Goal: Information Seeking & Learning: Find specific fact

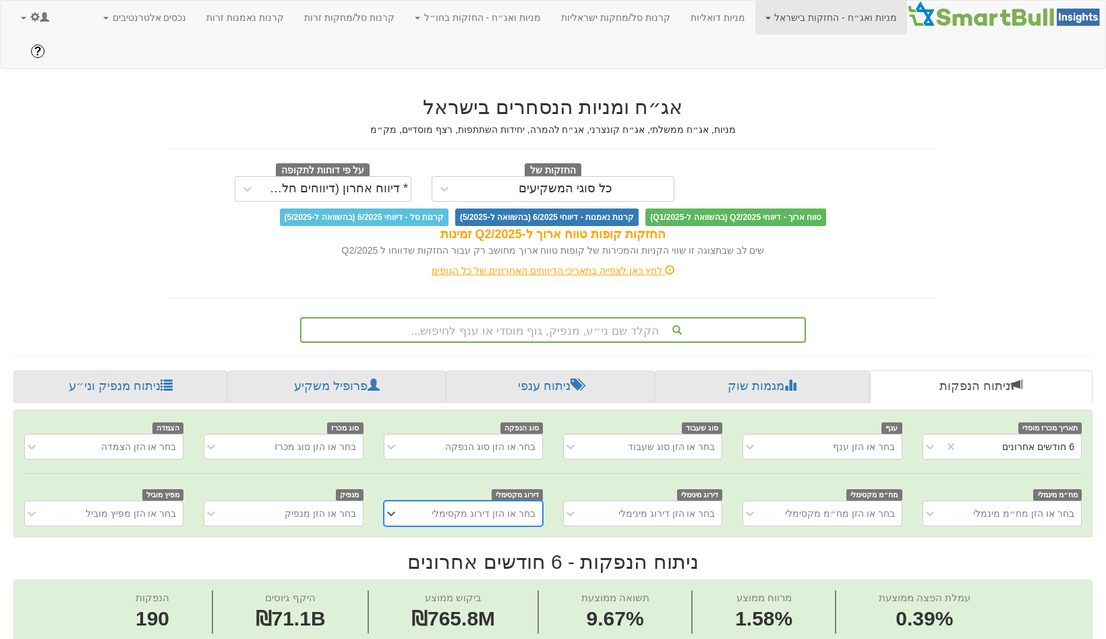
click at [538, 317] on div "הקלד שם ני״ע, מנפיק, גוף מוסדי או ענף לחיפוש..." at bounding box center [553, 330] width 506 height 26
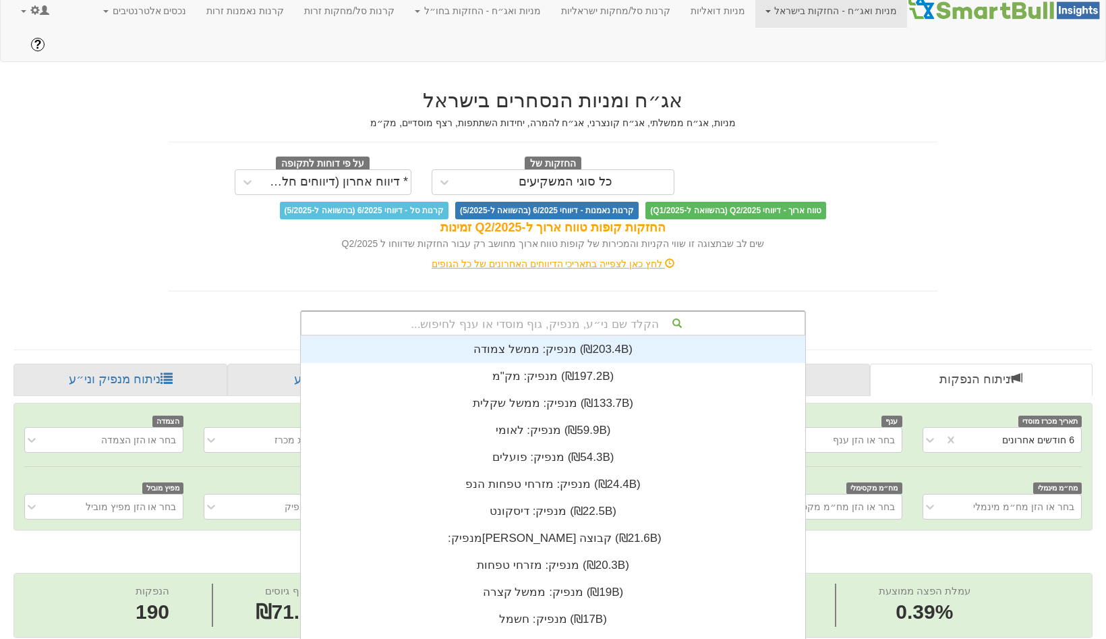
scroll to position [336, 0]
click at [500, 15] on link "מניות ואג״ח - החזקות בחו״ל" at bounding box center [478, 11] width 146 height 34
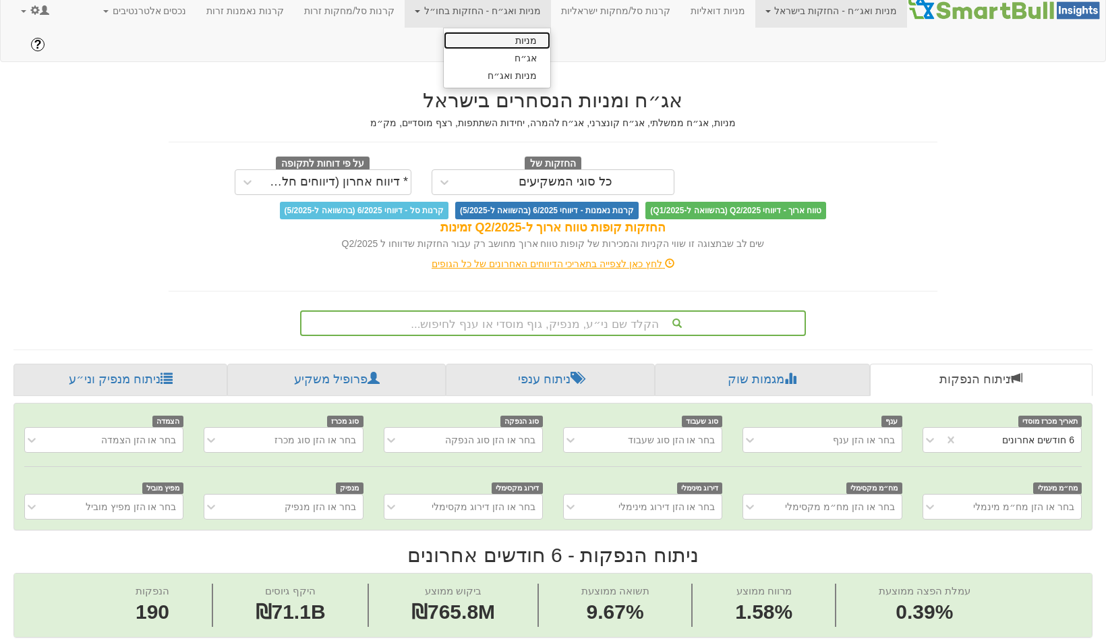
click at [538, 40] on link "מניות" at bounding box center [497, 41] width 107 height 18
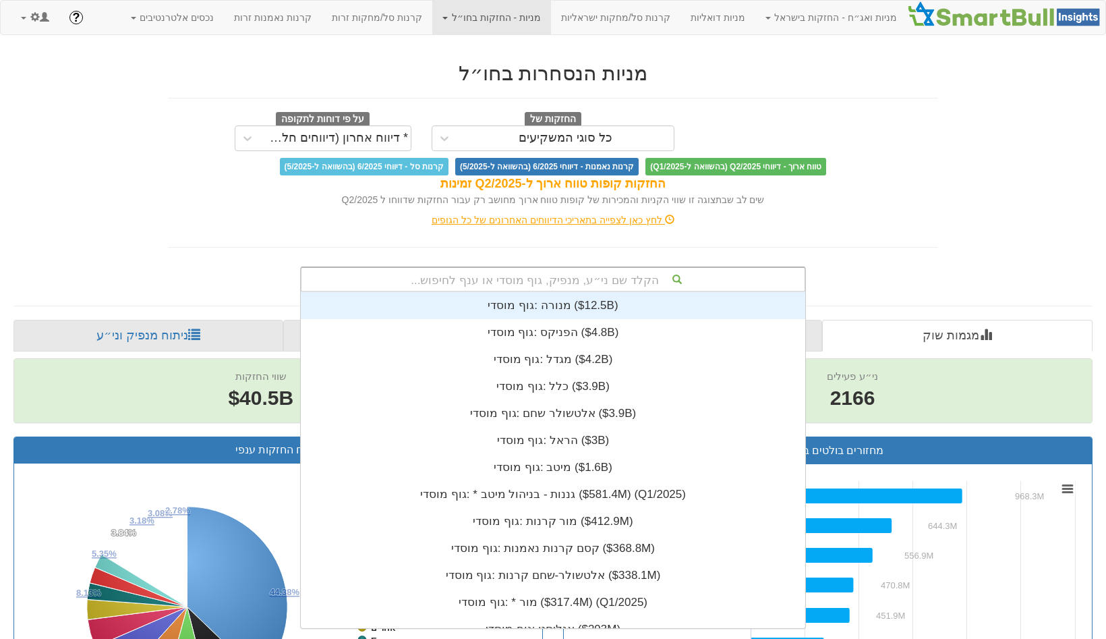
click at [549, 288] on div "הקלד שם ני״ע, מנפיק, גוף מוסדי או ענף לחיפוש..." at bounding box center [552, 279] width 503 height 23
paste input "Ally"
type input "Ally"
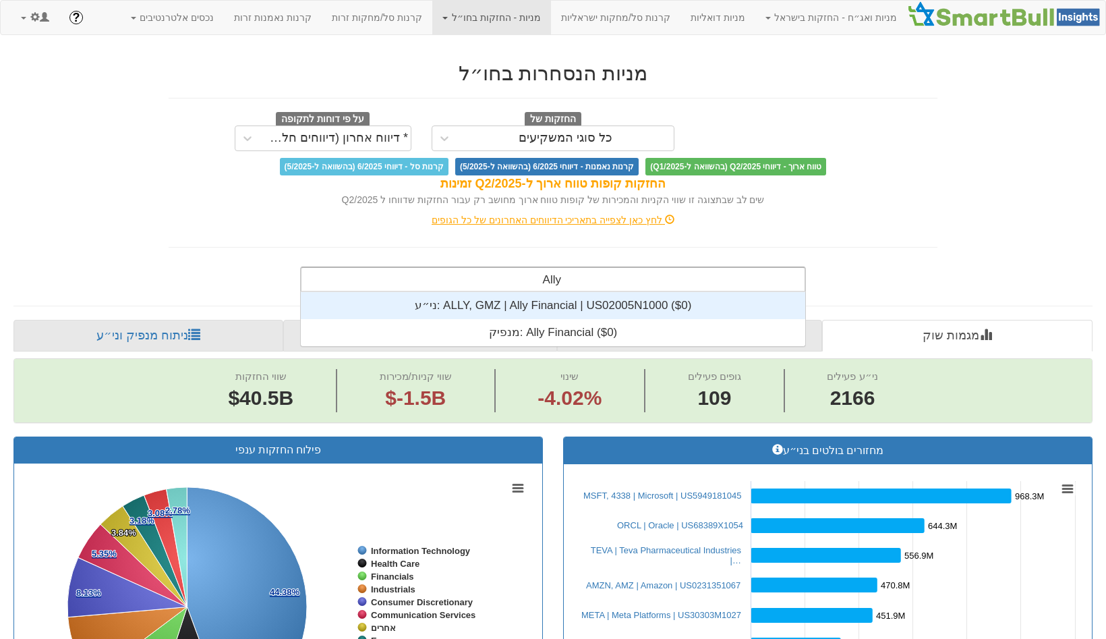
scroll to position [54, 0]
click at [554, 314] on div "ני״ע: ‎ALLY, GMZ | Ally Financial | US02005N1000 ‎($0)‏" at bounding box center [553, 305] width 504 height 27
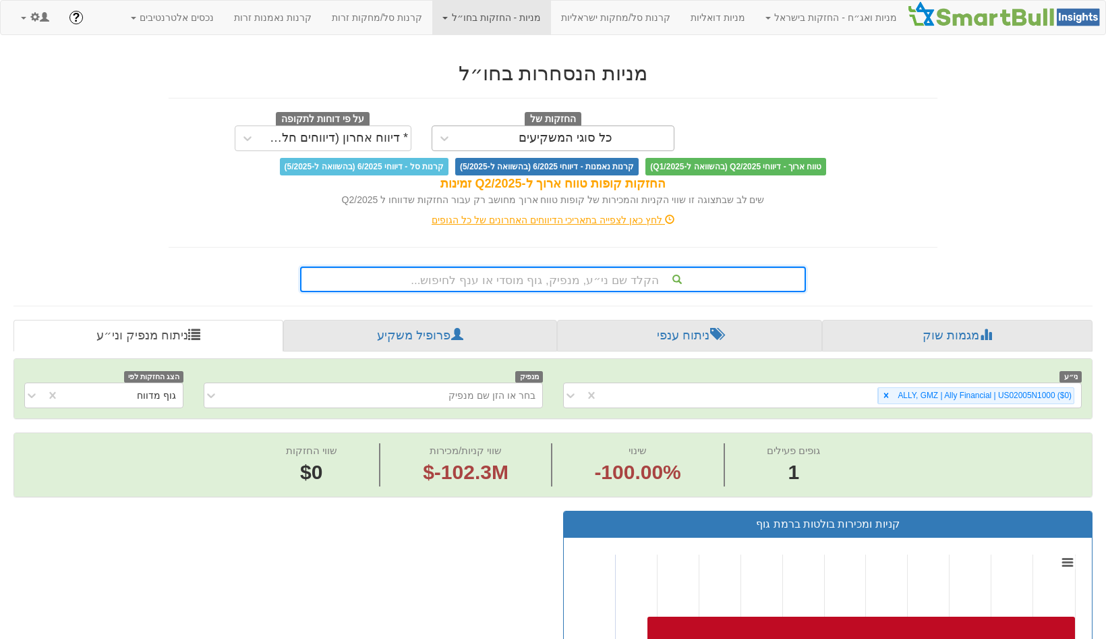
click at [506, 140] on div "כל סוגי המשקיעים" at bounding box center [565, 138] width 216 height 22
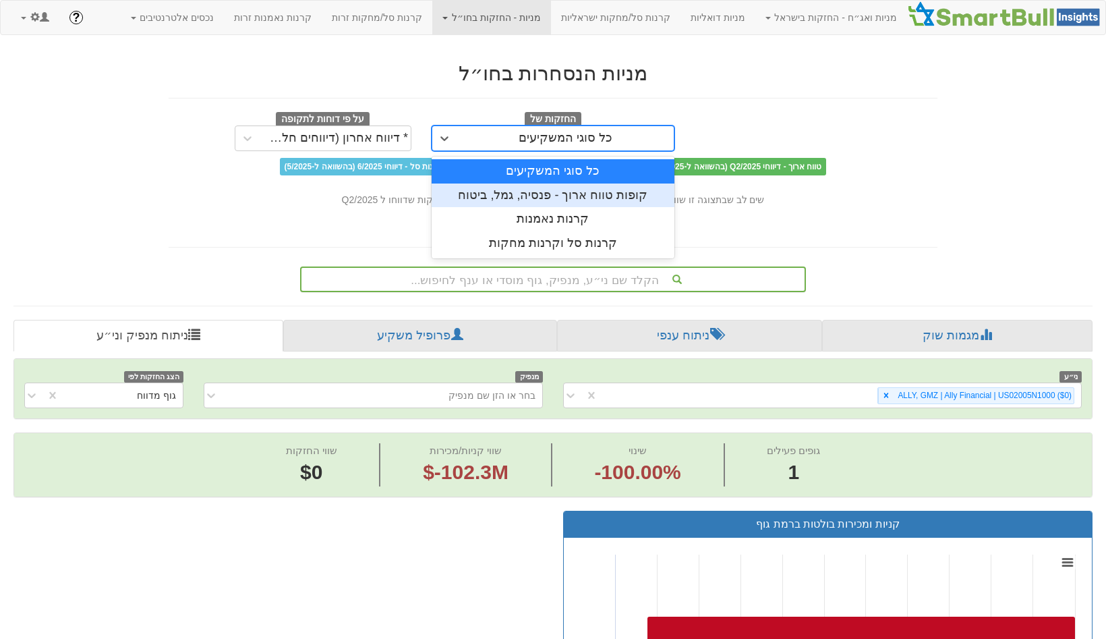
click at [531, 185] on div "קופות טווח ארוך - פנסיה, גמל, ביטוח" at bounding box center [553, 195] width 243 height 24
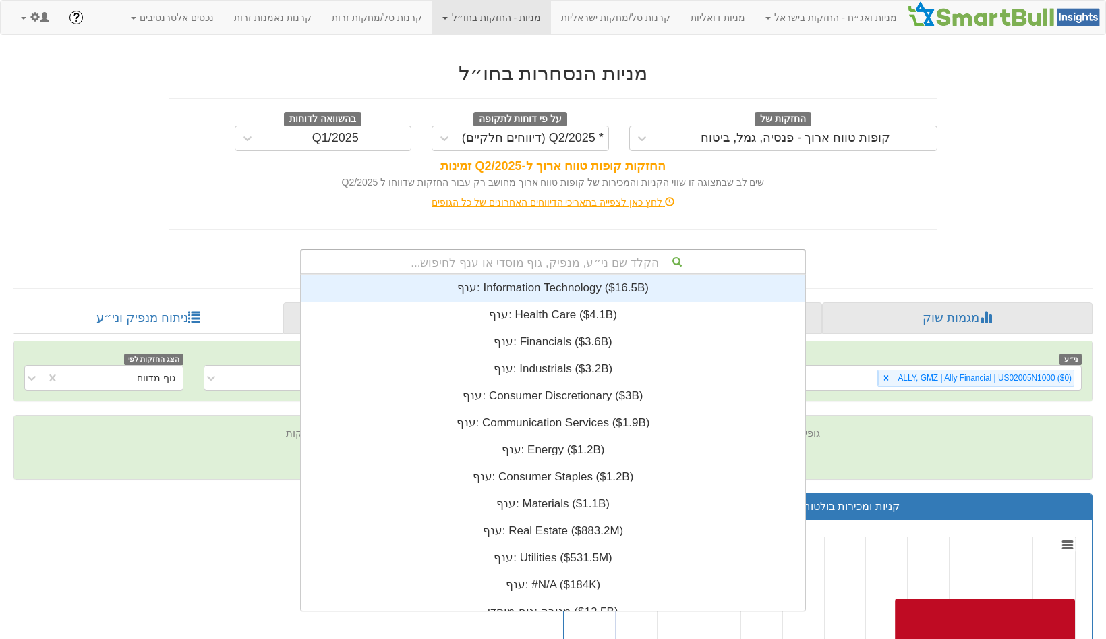
click at [681, 270] on div "הקלד שם ני״ע, מנפיק, גוף מוסדי או ענף לחיפוש..." at bounding box center [552, 261] width 503 height 23
click at [576, 138] on div "* Q2/2025 (דיווחים חלקיים)" at bounding box center [533, 138] width 142 height 13
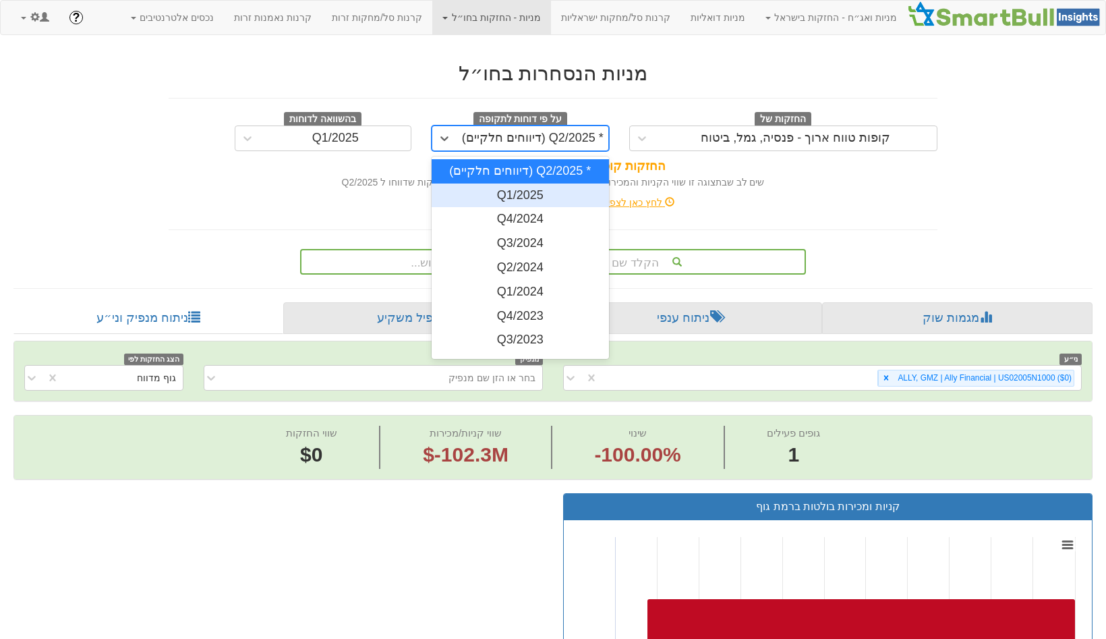
click at [569, 200] on div "Q1/2025" at bounding box center [520, 195] width 177 height 24
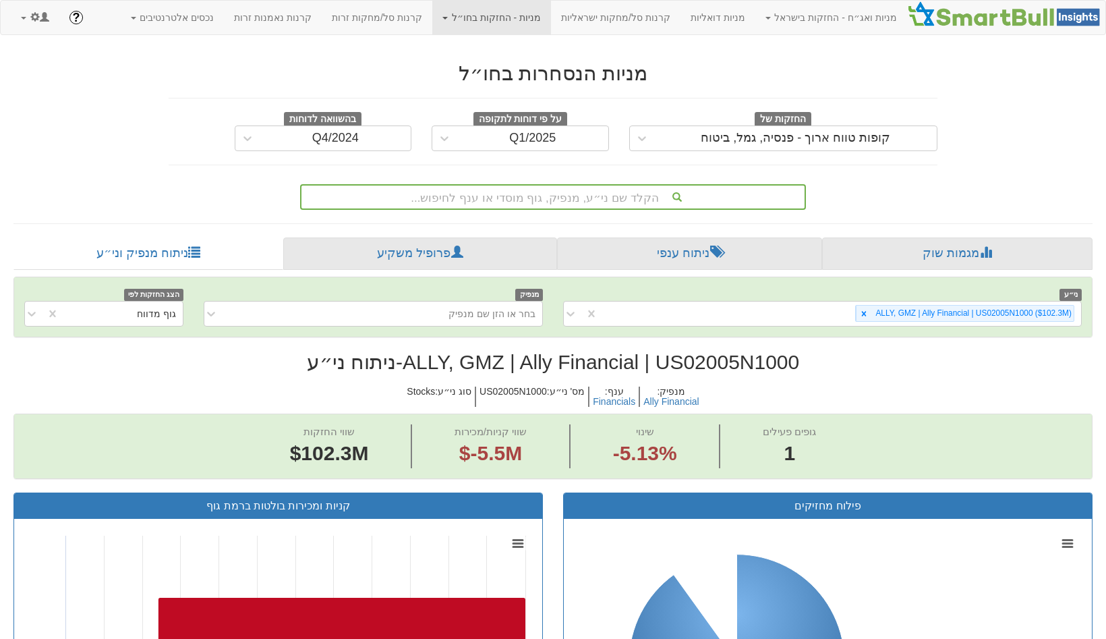
click at [745, 360] on h2 "ALLY, GMZ | Ally Financial | US02005N1000 - ניתוח ני״ע" at bounding box center [552, 362] width 1079 height 22
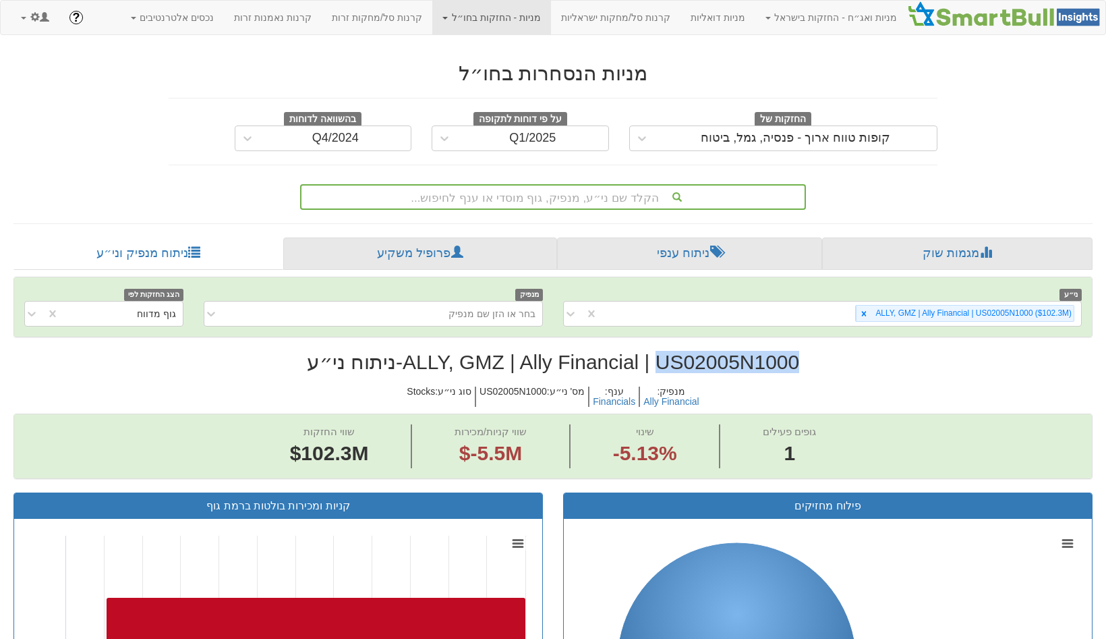
copy h2 "US02005N1000"
click at [533, 364] on h2 "ALLY, GMZ | Ally Financial | US02005N1000 - ניתוח ני״ע" at bounding box center [552, 362] width 1079 height 22
copy h2 "Ally"
